Goal: Task Accomplishment & Management: Manage account settings

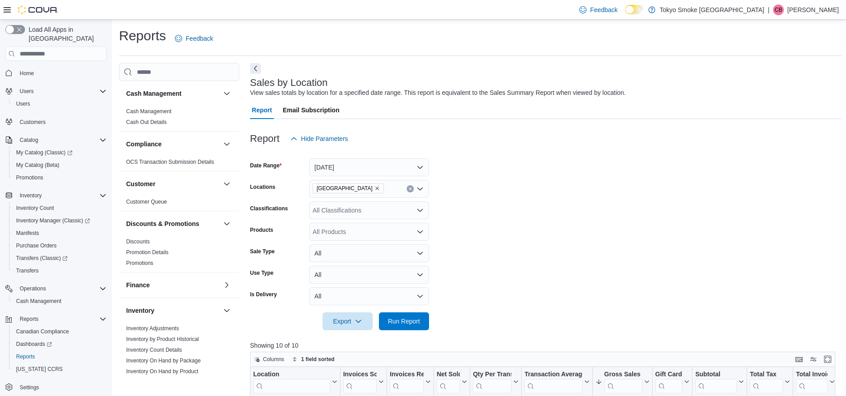
scroll to position [280, 0]
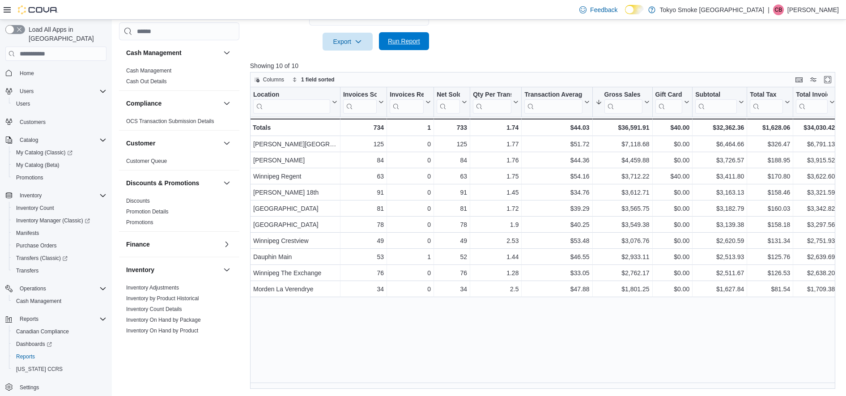
click at [399, 37] on span "Run Report" at bounding box center [403, 41] width 39 height 18
click at [479, 31] on div at bounding box center [546, 29] width 592 height 7
click at [409, 46] on span "Run Report" at bounding box center [404, 41] width 32 height 9
click at [397, 38] on span "Run Report" at bounding box center [404, 41] width 32 height 9
drag, startPoint x: 406, startPoint y: 36, endPoint x: 407, endPoint y: 42, distance: 5.4
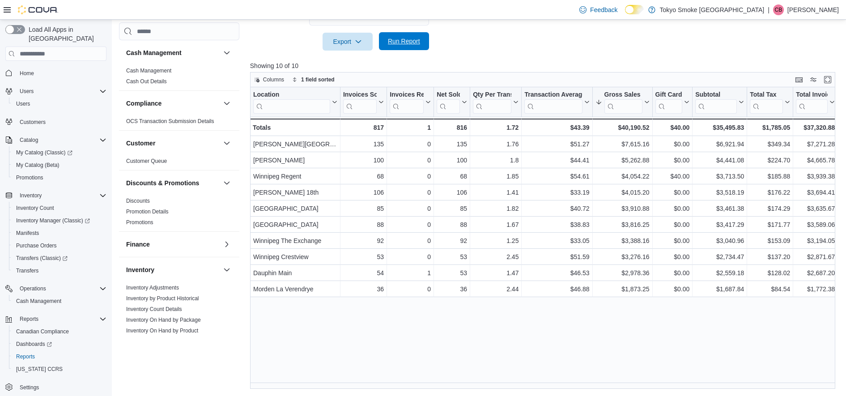
click at [406, 39] on span "Run Report" at bounding box center [403, 41] width 39 height 18
click at [407, 42] on span "Run Report" at bounding box center [404, 41] width 32 height 9
click at [403, 43] on span "Run Report" at bounding box center [404, 41] width 32 height 9
click at [406, 47] on span "Run Report" at bounding box center [403, 41] width 39 height 18
click at [406, 46] on span "Run Report" at bounding box center [403, 41] width 39 height 18
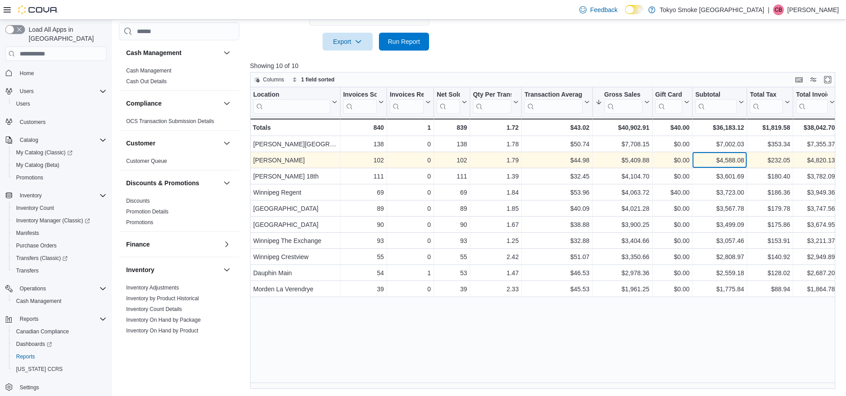
click at [742, 163] on div "$4,588.08" at bounding box center [719, 160] width 49 height 11
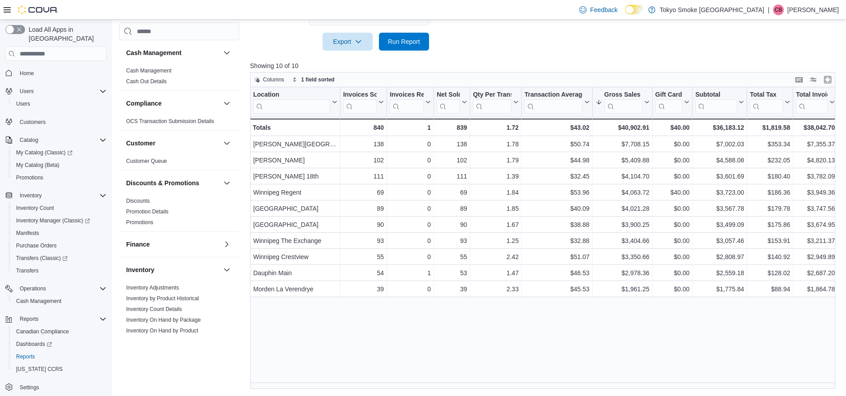
click at [410, 30] on div at bounding box center [546, 29] width 592 height 7
click at [411, 36] on span "Run Report" at bounding box center [403, 41] width 39 height 18
click at [413, 42] on span "Run Report" at bounding box center [404, 41] width 32 height 9
click at [407, 47] on span "Run Report" at bounding box center [403, 41] width 39 height 18
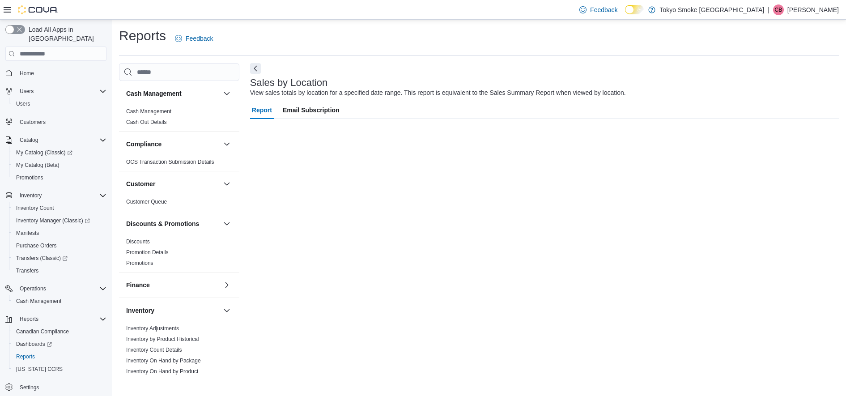
scroll to position [0, 0]
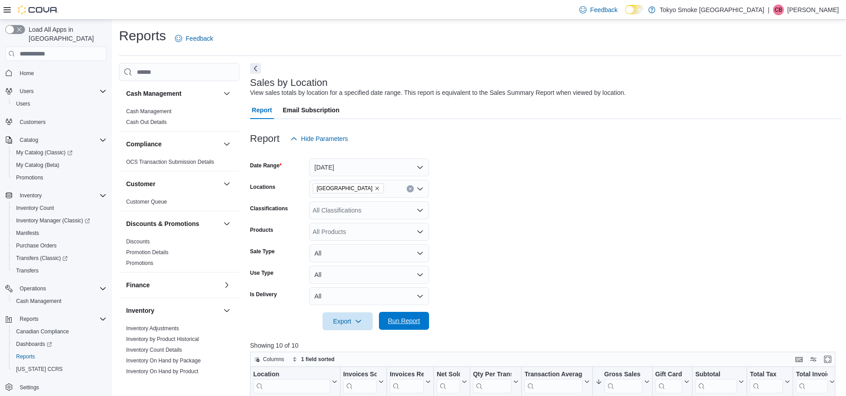
click at [409, 322] on span "Run Report" at bounding box center [404, 320] width 32 height 9
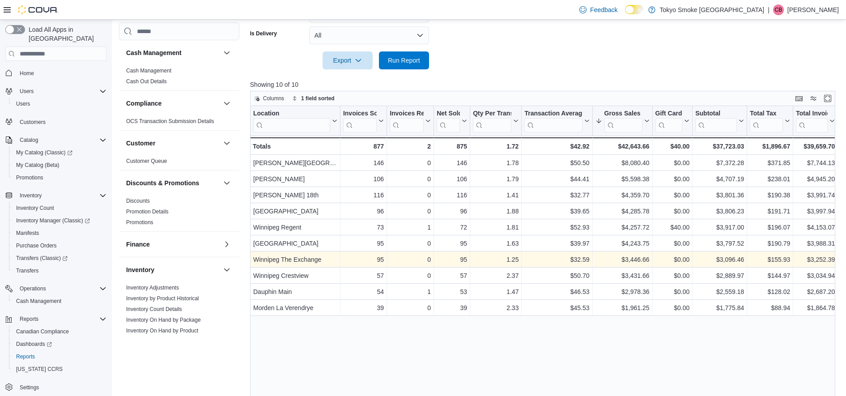
scroll to position [280, 0]
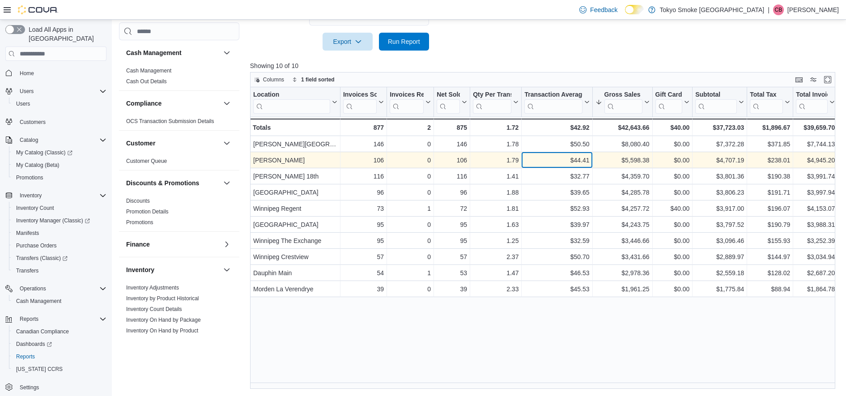
click at [550, 159] on div "$44.41" at bounding box center [557, 160] width 65 height 11
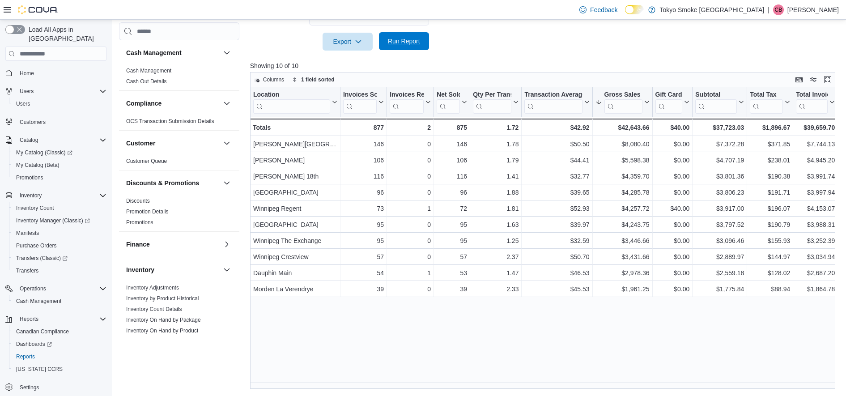
click at [404, 42] on span "Run Report" at bounding box center [404, 41] width 32 height 9
click at [410, 43] on span "Run Report" at bounding box center [404, 41] width 32 height 9
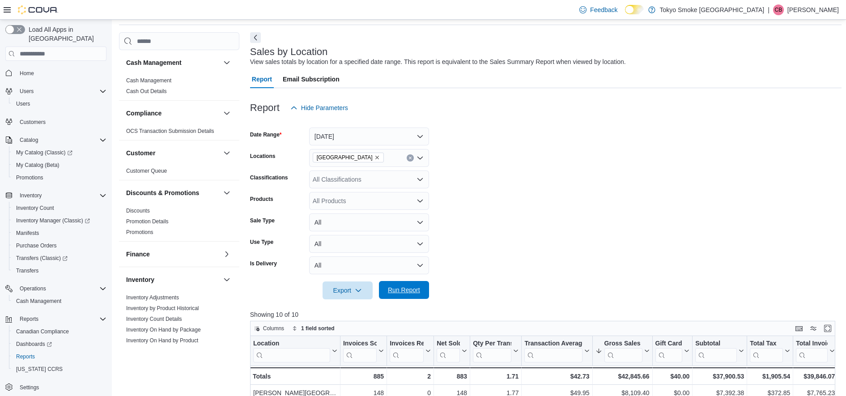
scroll to position [0, 0]
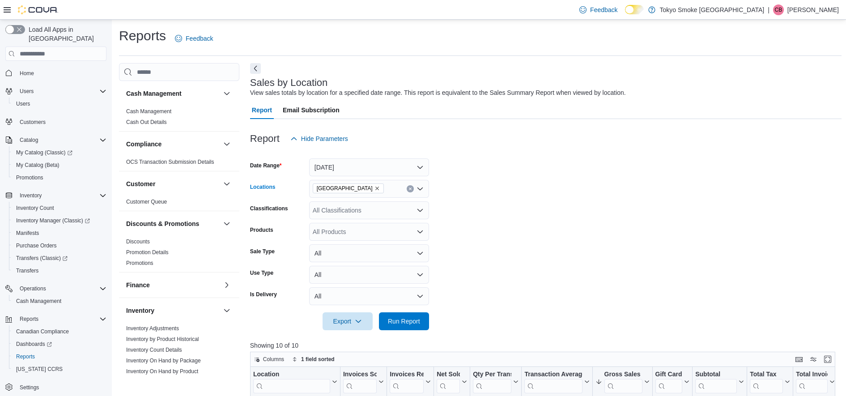
click at [375, 188] on icon "Remove Manitoba from selection in this group" at bounding box center [377, 188] width 5 height 5
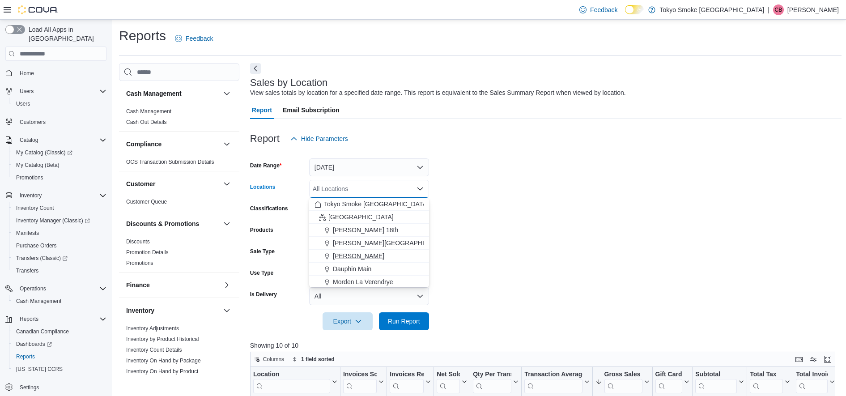
click at [360, 253] on span "[PERSON_NAME]" at bounding box center [358, 256] width 51 height 9
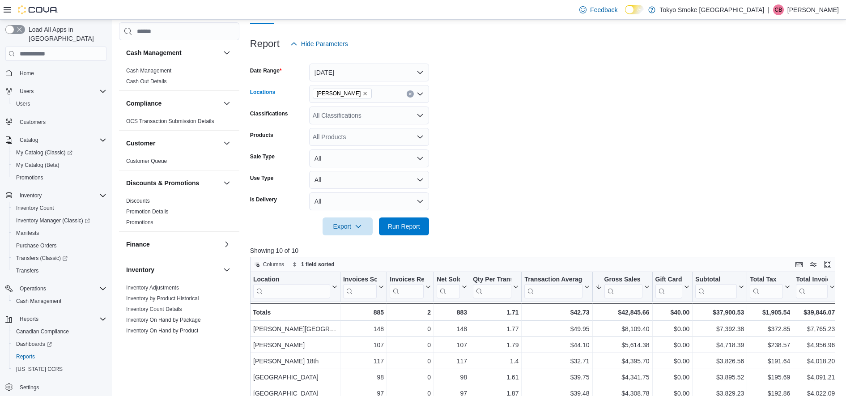
scroll to position [112, 0]
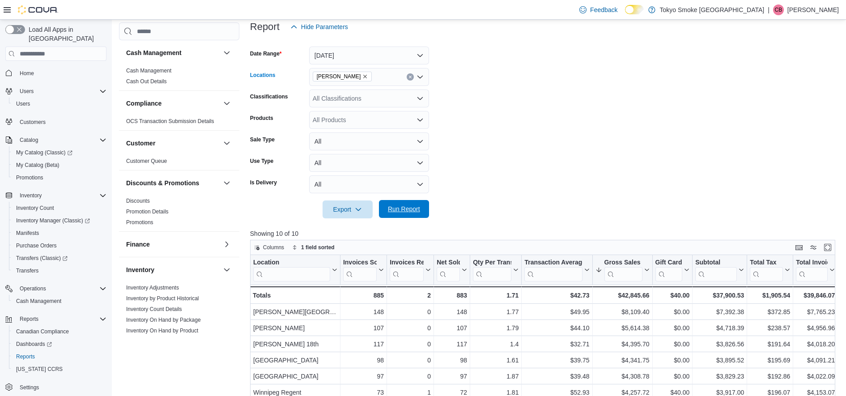
click at [405, 209] on span "Run Report" at bounding box center [404, 209] width 32 height 9
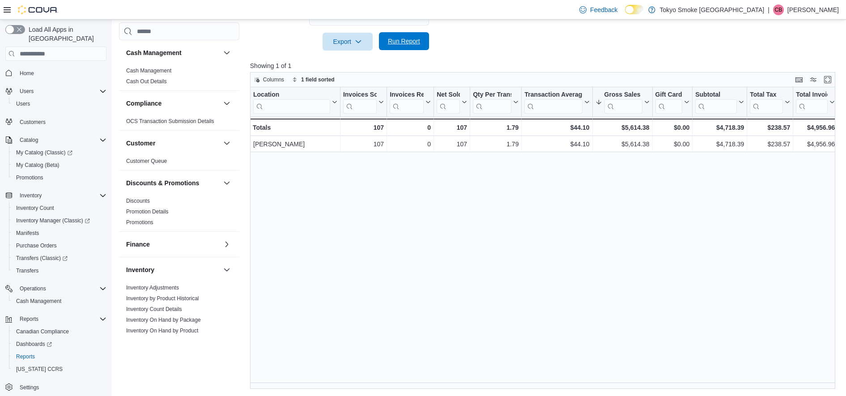
click at [404, 43] on span "Run Report" at bounding box center [404, 41] width 32 height 9
click at [405, 40] on span "Run Report" at bounding box center [404, 41] width 32 height 9
click at [52, 298] on span "Cash Management" at bounding box center [38, 301] width 45 height 7
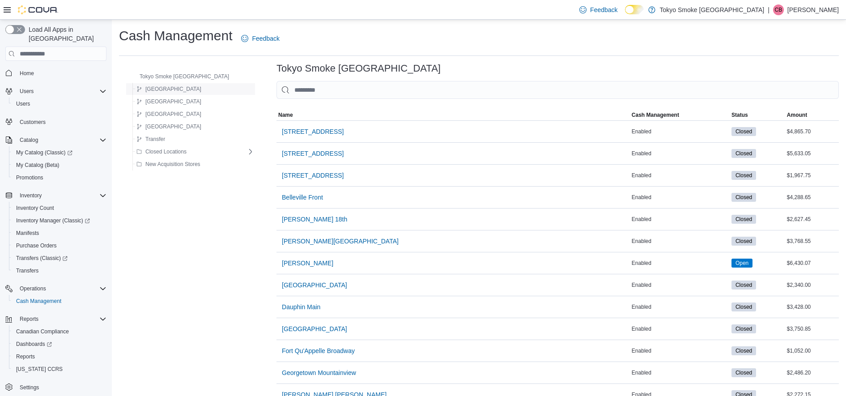
click at [161, 90] on span "[GEOGRAPHIC_DATA]" at bounding box center [173, 88] width 56 height 7
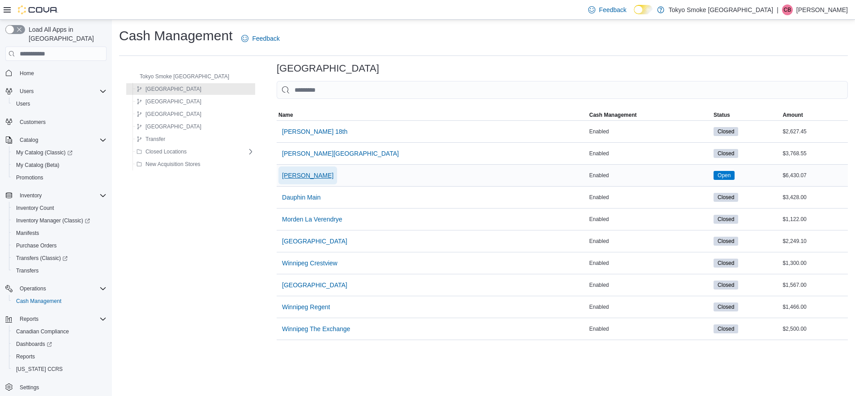
click at [299, 179] on span "[PERSON_NAME]" at bounding box center [307, 175] width 51 height 9
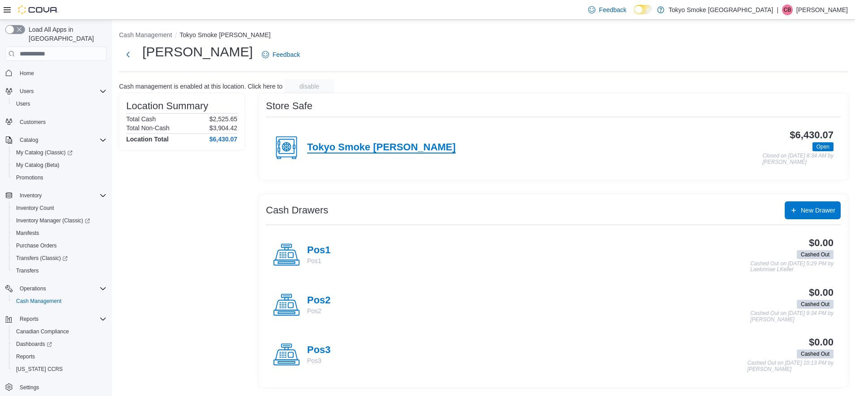
click at [372, 147] on h4 "Tokyo Smoke [PERSON_NAME]" at bounding box center [381, 148] width 149 height 12
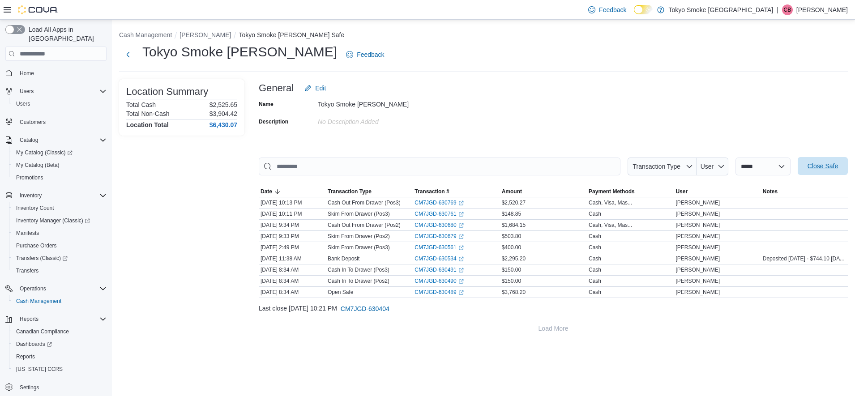
click at [824, 171] on span "Close Safe" at bounding box center [822, 166] width 30 height 9
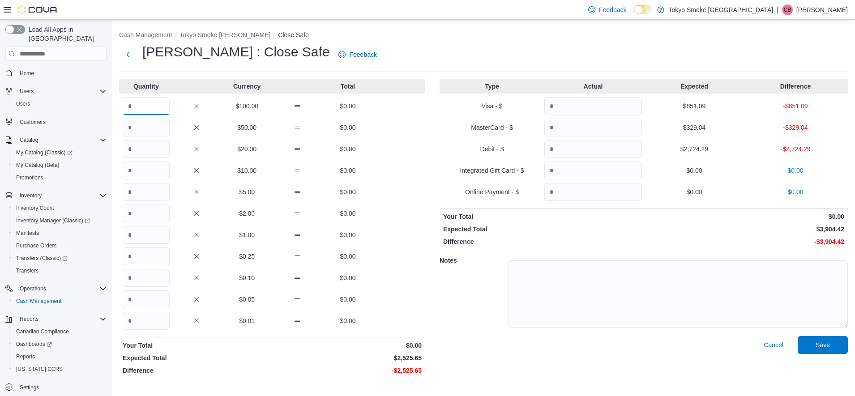
click at [147, 107] on input "Quantity" at bounding box center [146, 106] width 47 height 18
type input "*"
click at [146, 124] on input "Quantity" at bounding box center [146, 128] width 47 height 18
type input "*"
click at [144, 150] on input "Quantity" at bounding box center [146, 149] width 47 height 18
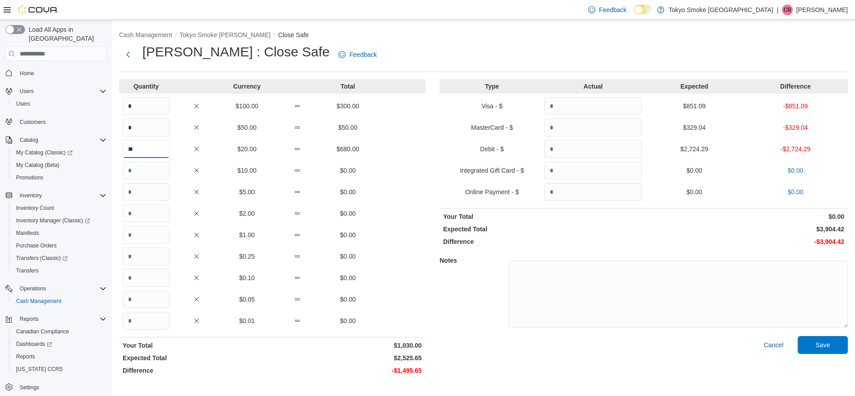
type input "**"
click at [142, 174] on input "Quantity" at bounding box center [146, 171] width 47 height 18
type input "**"
click at [140, 191] on input "Quantity" at bounding box center [146, 192] width 47 height 18
type input "**"
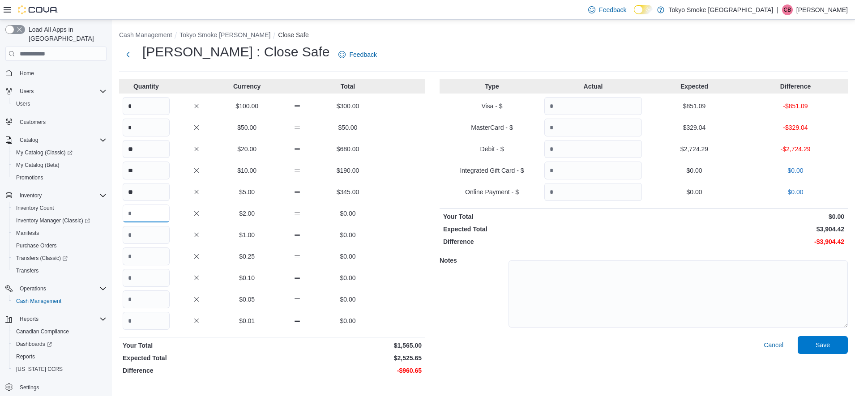
click at [143, 216] on input "Quantity" at bounding box center [146, 214] width 47 height 18
type input "***"
click at [145, 239] on input "Quantity" at bounding box center [146, 235] width 47 height 18
type input "***"
click at [146, 260] on input "Quantity" at bounding box center [146, 256] width 47 height 18
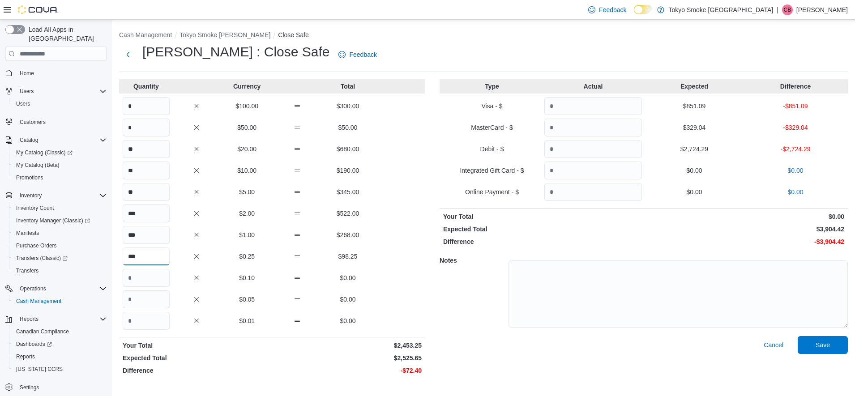
type input "***"
click at [149, 276] on input "Quantity" at bounding box center [146, 278] width 47 height 18
type input "***"
click at [150, 296] on input "Quantity" at bounding box center [146, 299] width 47 height 18
type input "***"
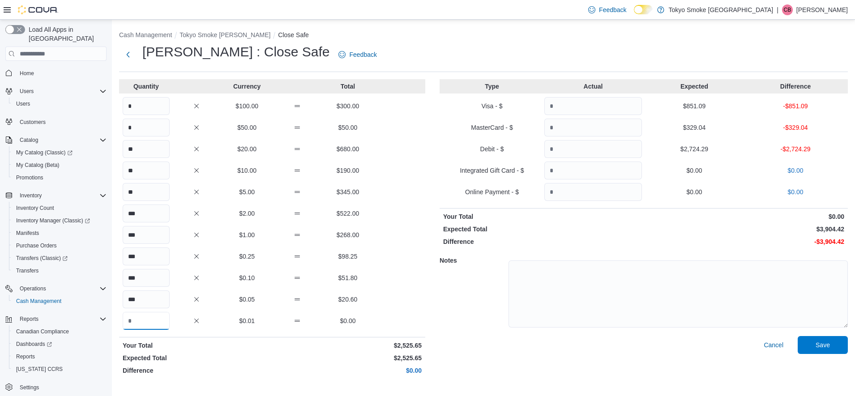
click at [153, 316] on input "Quantity" at bounding box center [146, 321] width 47 height 18
type input "*"
click at [612, 108] on input "Quantity" at bounding box center [593, 106] width 98 height 18
type input "******"
click at [591, 128] on input "Quantity" at bounding box center [593, 128] width 98 height 18
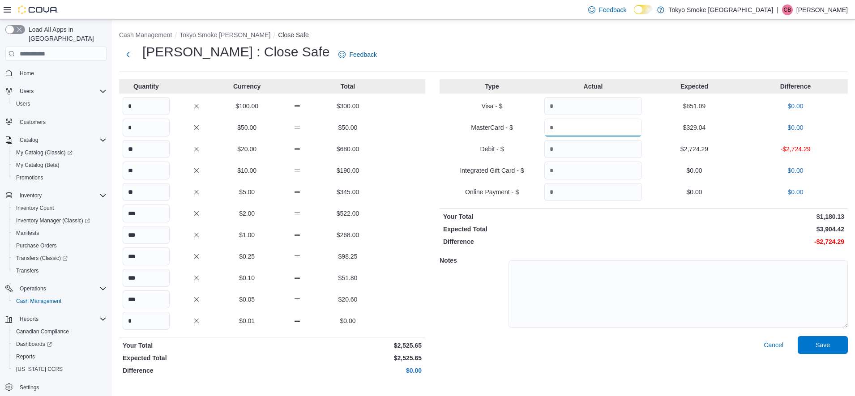
type input "******"
click at [598, 148] on input "Quantity" at bounding box center [593, 149] width 98 height 18
type input "*******"
click at [602, 170] on input "Quantity" at bounding box center [593, 171] width 98 height 18
type input "*"
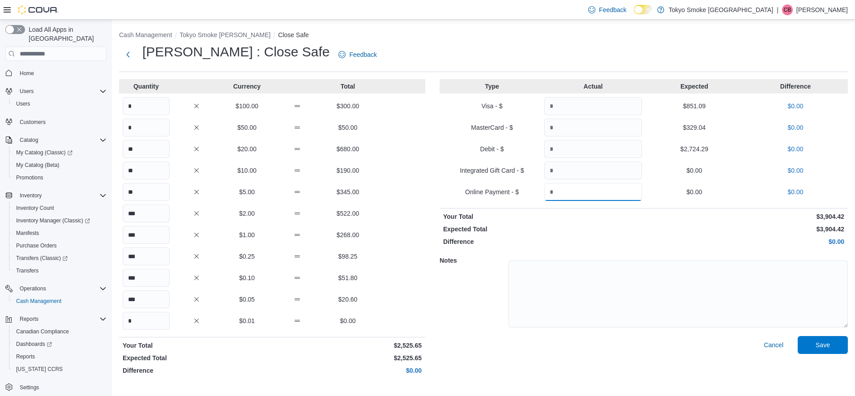
click at [596, 193] on input "Quantity" at bounding box center [593, 192] width 98 height 18
type input "*"
click at [822, 347] on span "Save" at bounding box center [822, 344] width 14 height 9
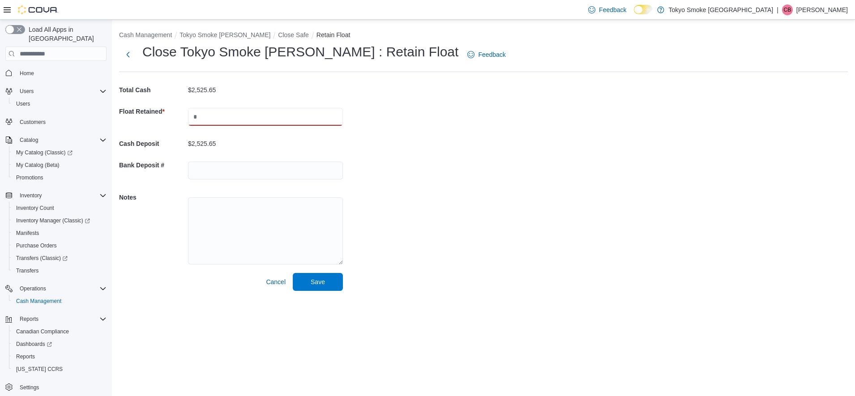
click at [215, 114] on input "text" at bounding box center [265, 117] width 155 height 18
type input "*******"
click at [328, 289] on span "Save" at bounding box center [317, 282] width 39 height 18
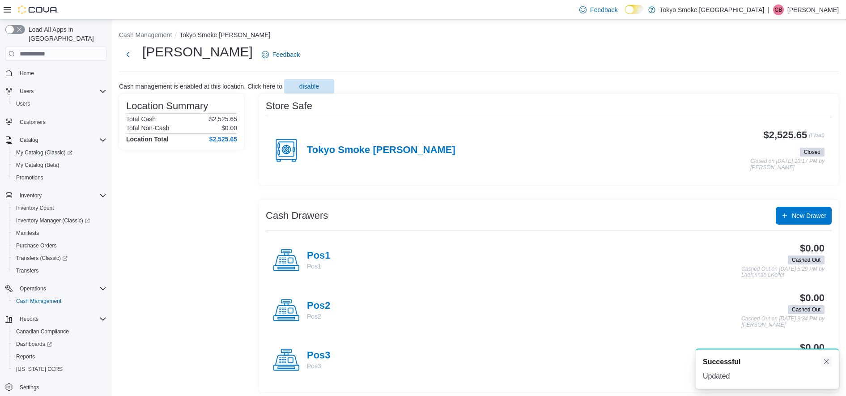
click at [831, 361] on button "Dismiss toast" at bounding box center [826, 361] width 11 height 11
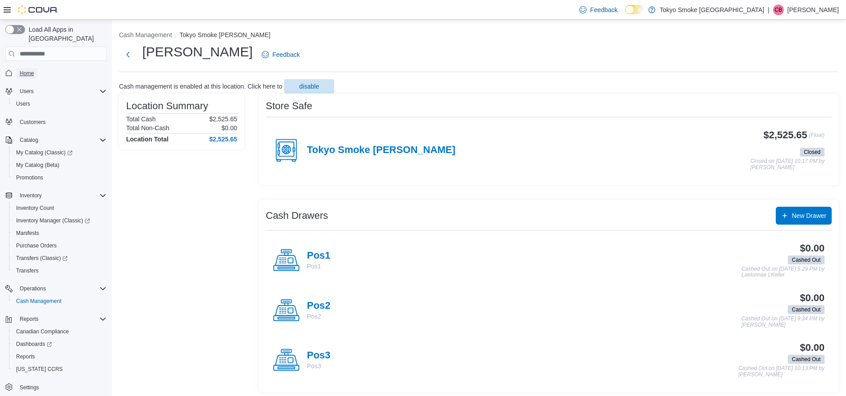
click at [33, 70] on span "Home" at bounding box center [27, 73] width 14 height 7
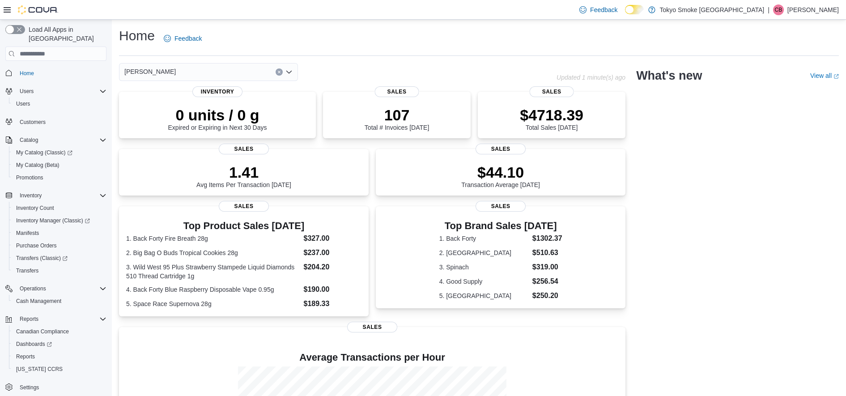
click at [814, 10] on p "[PERSON_NAME]" at bounding box center [813, 9] width 51 height 11
click at [784, 87] on span "Sign Out" at bounding box center [781, 87] width 24 height 9
